Goal: Contribute content: Add original content to the website for others to see

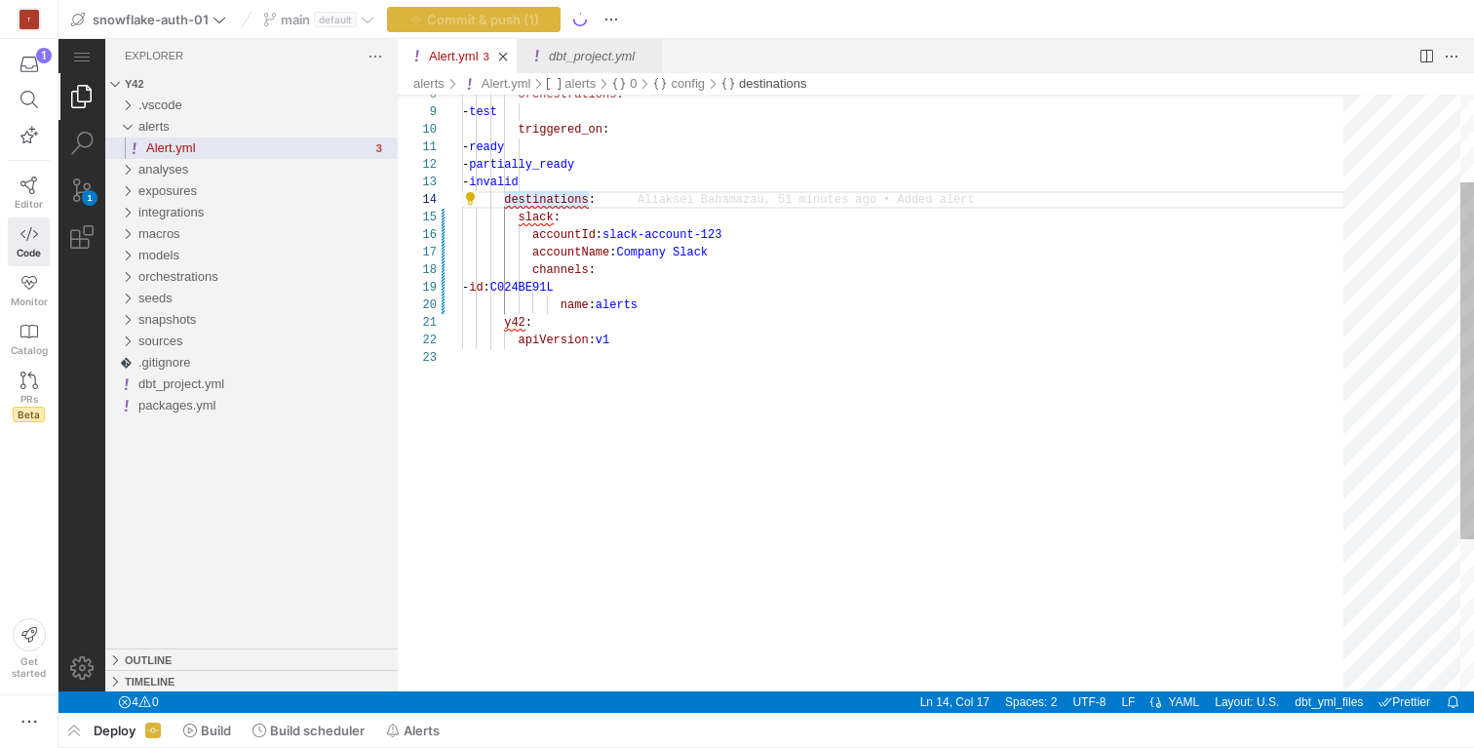
scroll to position [53, 113]
click at [572, 236] on div "- ready - partially_ready - invalid destinations : slack : accountId : slack-ac…" at bounding box center [909, 446] width 895 height 997
type textarea "y42: apiVersion: v1"
click at [747, 378] on div "- ready - partially_ready - invalid destinations : slack : accountId : slack-ac…" at bounding box center [909, 446] width 895 height 997
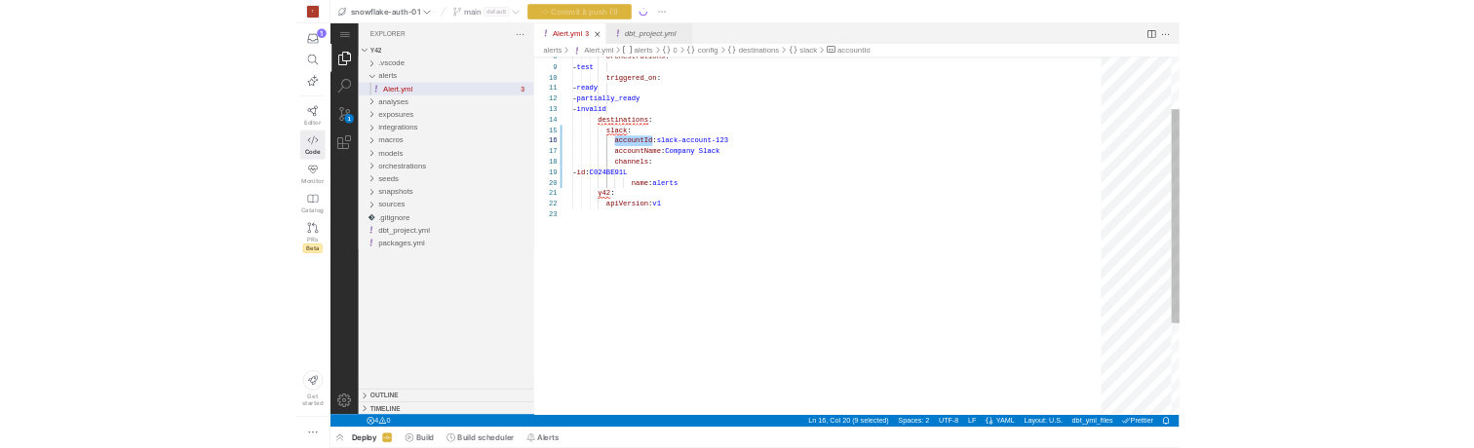
scroll to position [35, 0]
